Goal: Information Seeking & Learning: Find specific fact

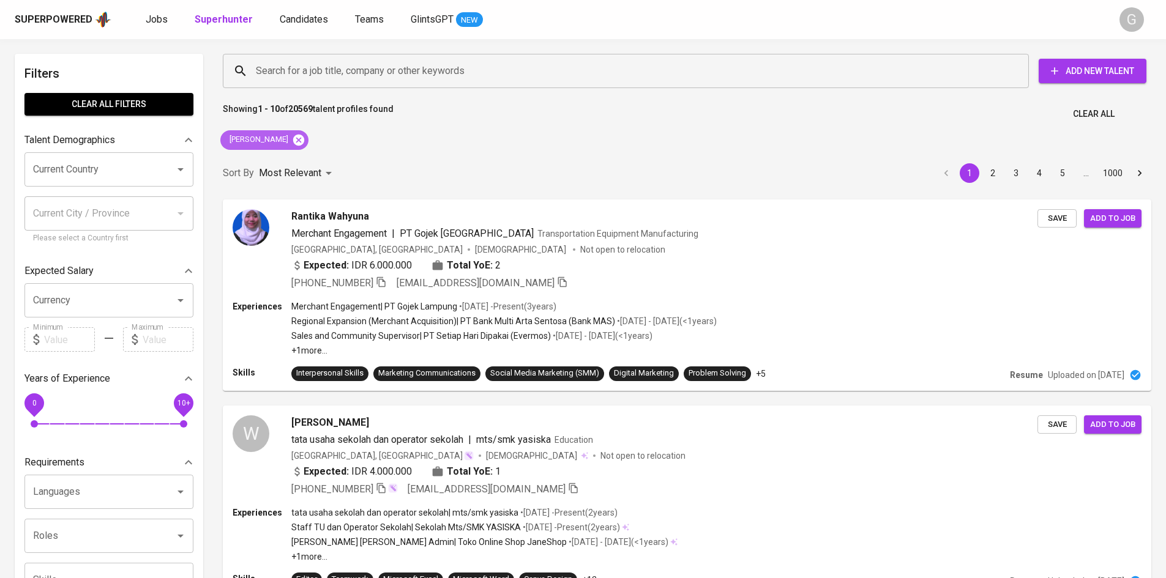
click at [296, 143] on icon at bounding box center [298, 139] width 11 height 11
click at [305, 72] on input "Search for a job title, company or other keywords" at bounding box center [629, 70] width 752 height 23
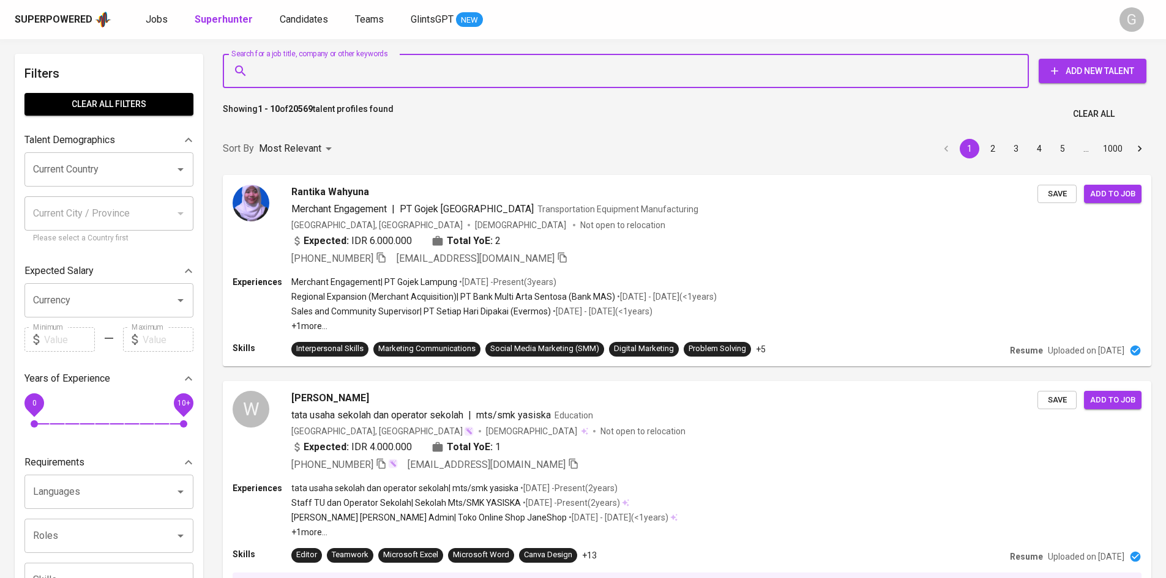
click at [305, 72] on input "Search for a job title, company or other keywords" at bounding box center [629, 70] width 752 height 23
paste input "[EMAIL_ADDRESS][DOMAIN_NAME]"
type input "[EMAIL_ADDRESS][DOMAIN_NAME]"
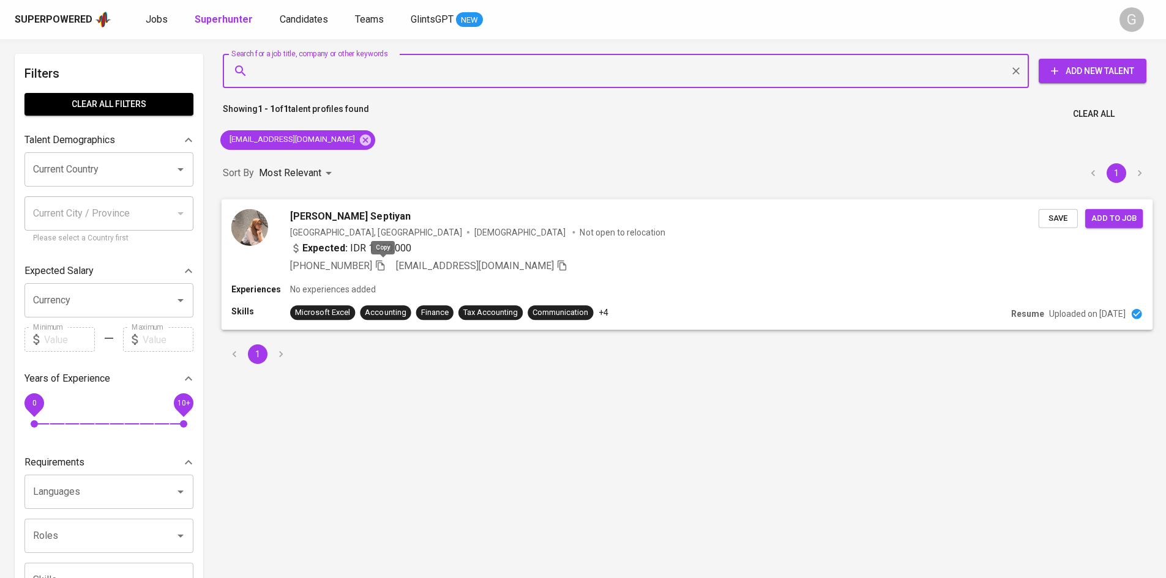
click at [381, 268] on icon "button" at bounding box center [380, 265] width 9 height 10
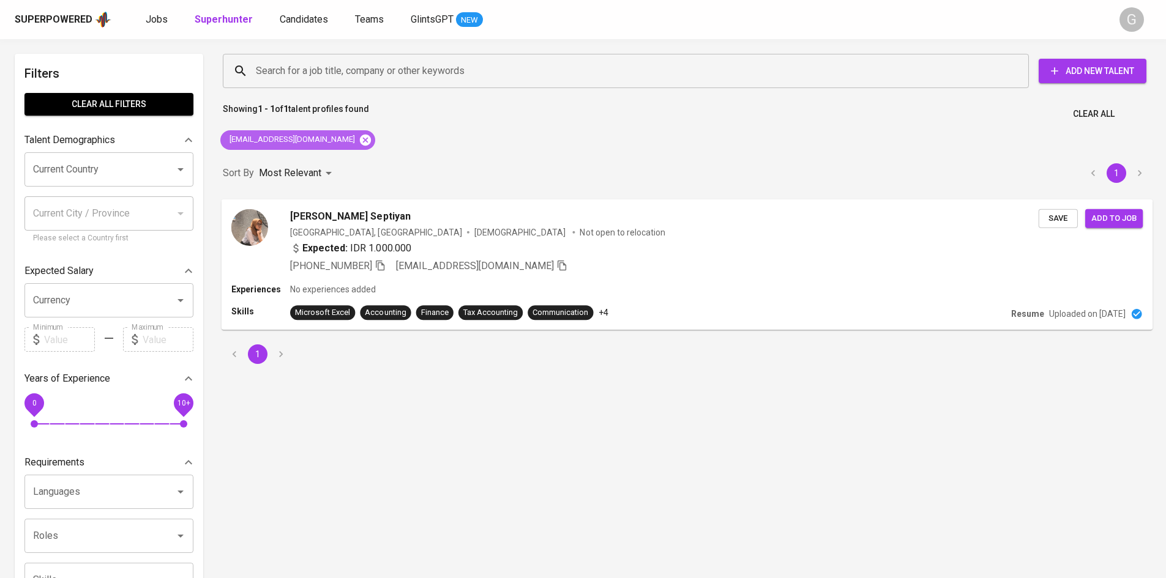
click at [360, 144] on icon at bounding box center [365, 139] width 11 height 11
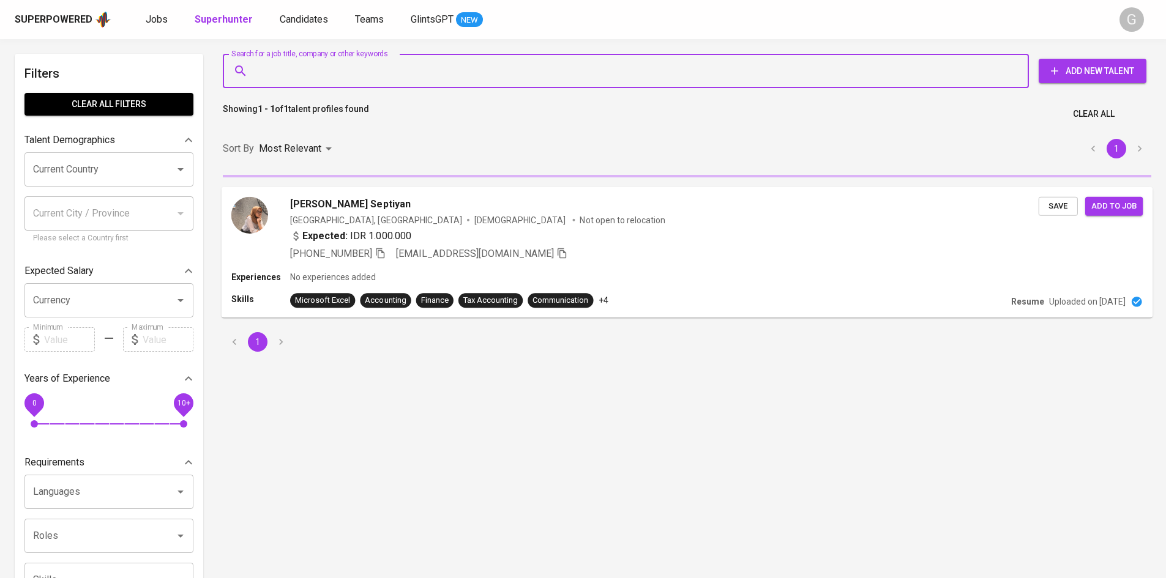
click at [324, 73] on input "Search for a job title, company or other keywords" at bounding box center [629, 70] width 752 height 23
paste input "[EMAIL_ADDRESS][DOMAIN_NAME]"
type input "[EMAIL_ADDRESS][DOMAIN_NAME]"
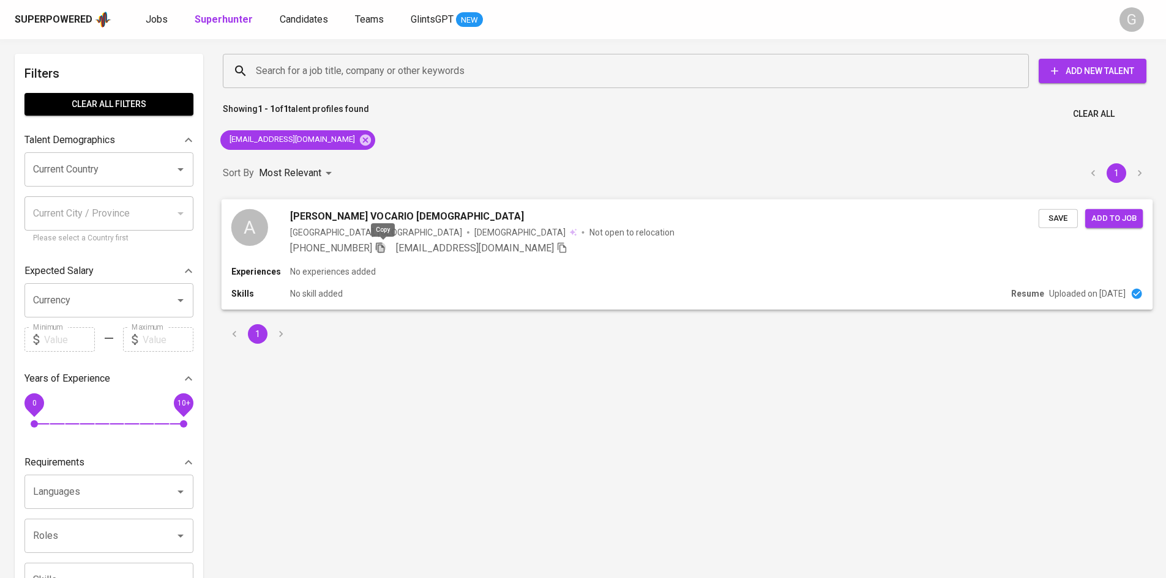
click at [381, 248] on icon "button" at bounding box center [380, 247] width 9 height 10
